Goal: Transaction & Acquisition: Purchase product/service

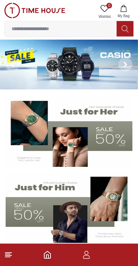
click at [90, 253] on icon "button" at bounding box center [86, 254] width 8 height 8
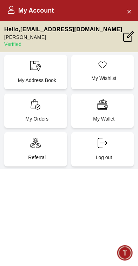
click at [56, 115] on div "My Orders" at bounding box center [35, 110] width 63 height 34
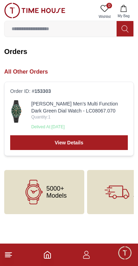
click at [46, 100] on link "[PERSON_NAME] Men's Multi Function Dark Green Dial Watch - LC08067.070" at bounding box center [79, 107] width 96 height 14
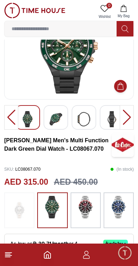
scroll to position [47, 0]
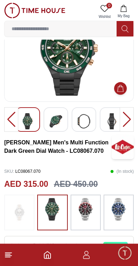
click at [123, 209] on img at bounding box center [118, 209] width 17 height 22
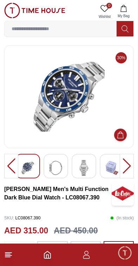
click at [126, 134] on button "Add to Cart" at bounding box center [120, 134] width 13 height 13
click at [127, 3] on button "1 My Bag" at bounding box center [123, 12] width 20 height 18
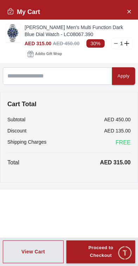
click at [99, 258] on div "Proceed to Checkout" at bounding box center [100, 252] width 43 height 16
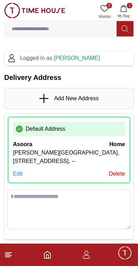
click at [77, 154] on p "Al moski Building, Room no 309, Sharjah, United Arab Emirates, --" at bounding box center [69, 156] width 112 height 17
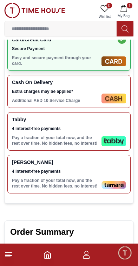
scroll to position [288, 0]
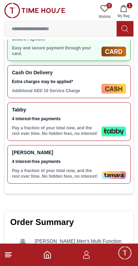
click at [64, 161] on span "4 interest-free payments" at bounding box center [55, 162] width 86 height 6
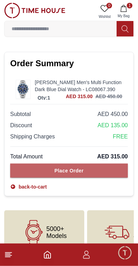
scroll to position [447, 0]
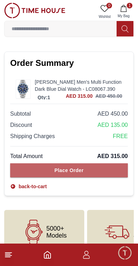
click at [84, 170] on button "Place Order" at bounding box center [68, 170] width 117 height 14
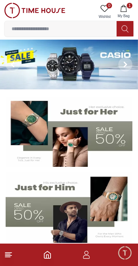
click at [126, 10] on icon "button" at bounding box center [123, 8] width 7 height 7
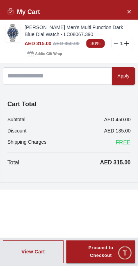
click at [75, 28] on link "[PERSON_NAME] Men's Multi Function Dark Blue Dial Watch - LC08067.390" at bounding box center [77, 31] width 107 height 14
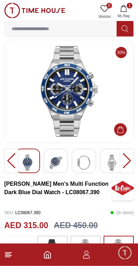
scroll to position [10, 0]
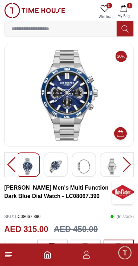
click at [52, 158] on img at bounding box center [55, 166] width 13 height 16
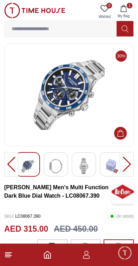
click at [68, 160] on div at bounding box center [55, 164] width 24 height 24
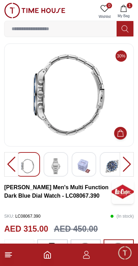
click at [68, 159] on div at bounding box center [55, 164] width 24 height 24
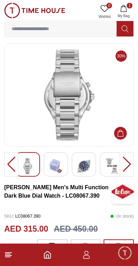
click at [71, 157] on div at bounding box center [83, 164] width 24 height 24
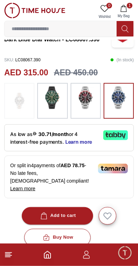
scroll to position [157, 0]
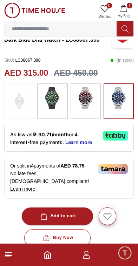
click at [126, 8] on icon "button" at bounding box center [123, 8] width 6 height 7
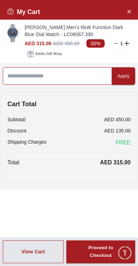
click at [86, 80] on input at bounding box center [57, 75] width 109 height 17
click at [59, 77] on input at bounding box center [57, 75] width 109 height 17
paste input "******"
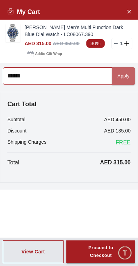
type input "******"
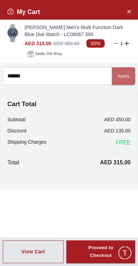
click at [123, 73] on div "Apply" at bounding box center [123, 76] width 12 height 8
